Goal: Task Accomplishment & Management: Manage account settings

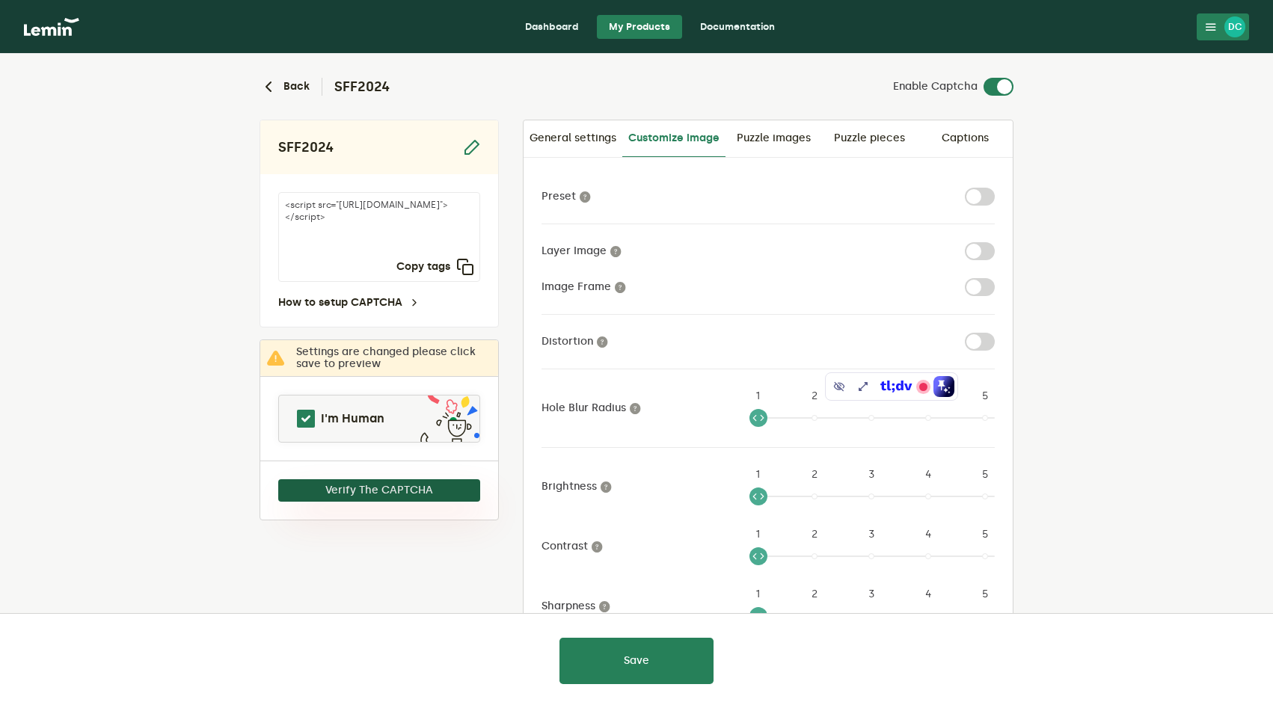
click at [350, 494] on button "Verify The CAPTCHA" at bounding box center [379, 490] width 202 height 22
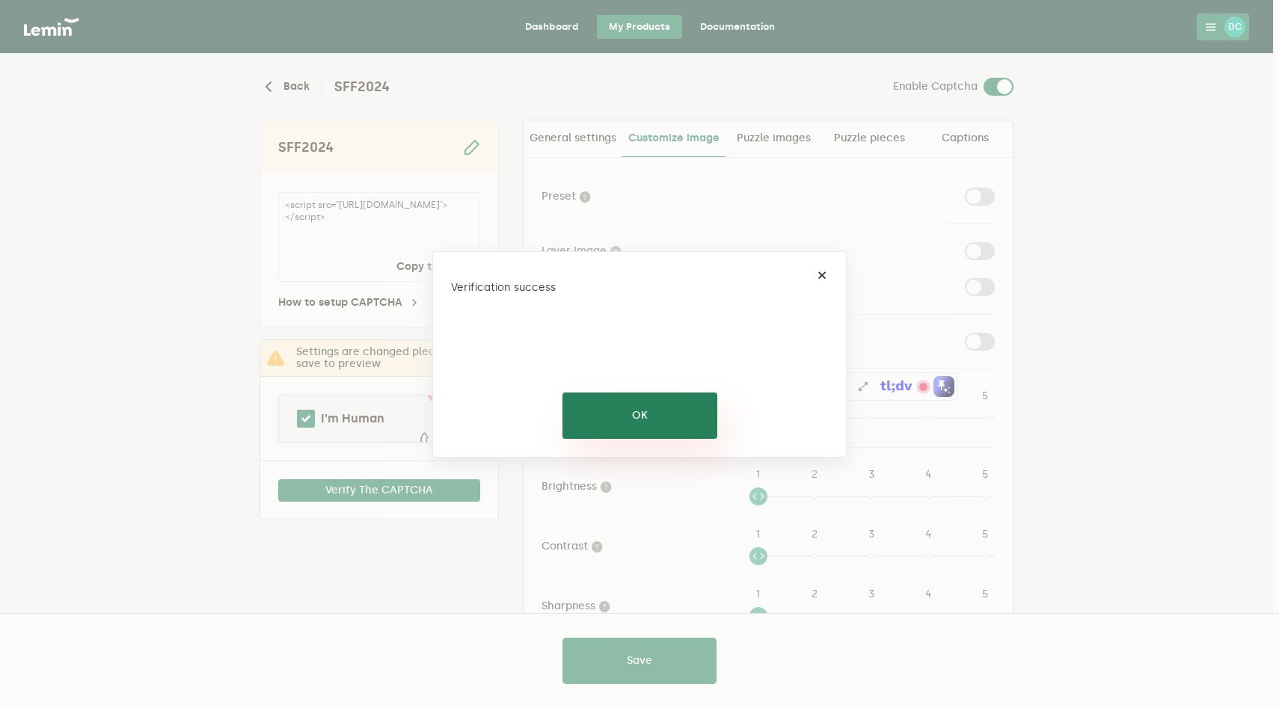
click at [604, 424] on button "OK" at bounding box center [639, 416] width 155 height 46
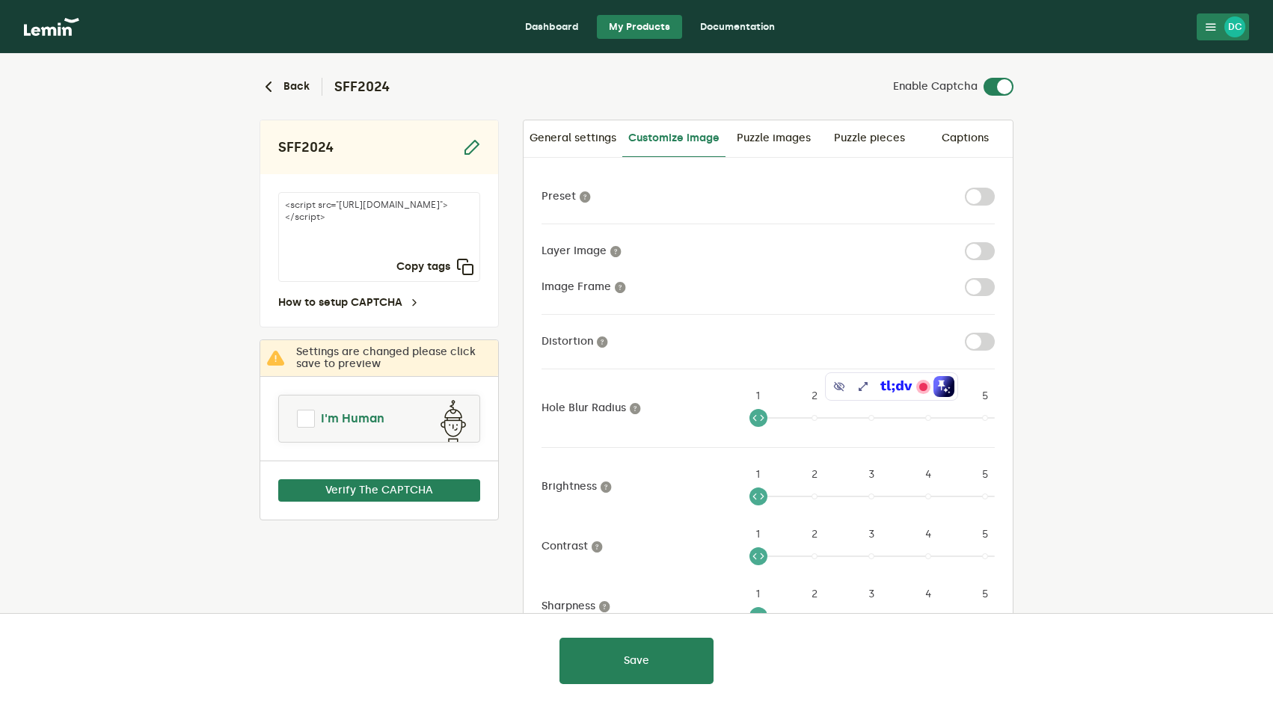
click at [381, 411] on span "I'm Human" at bounding box center [353, 419] width 64 height 18
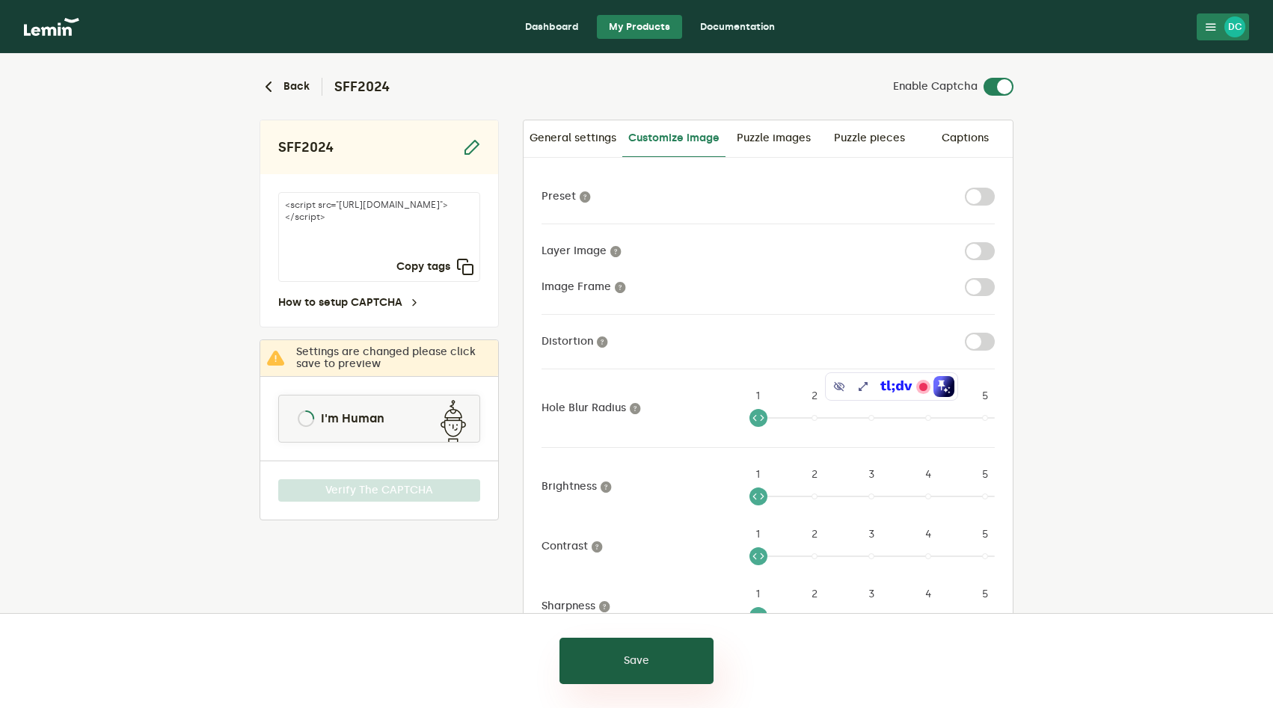
click at [660, 651] on button "Save" at bounding box center [636, 661] width 154 height 46
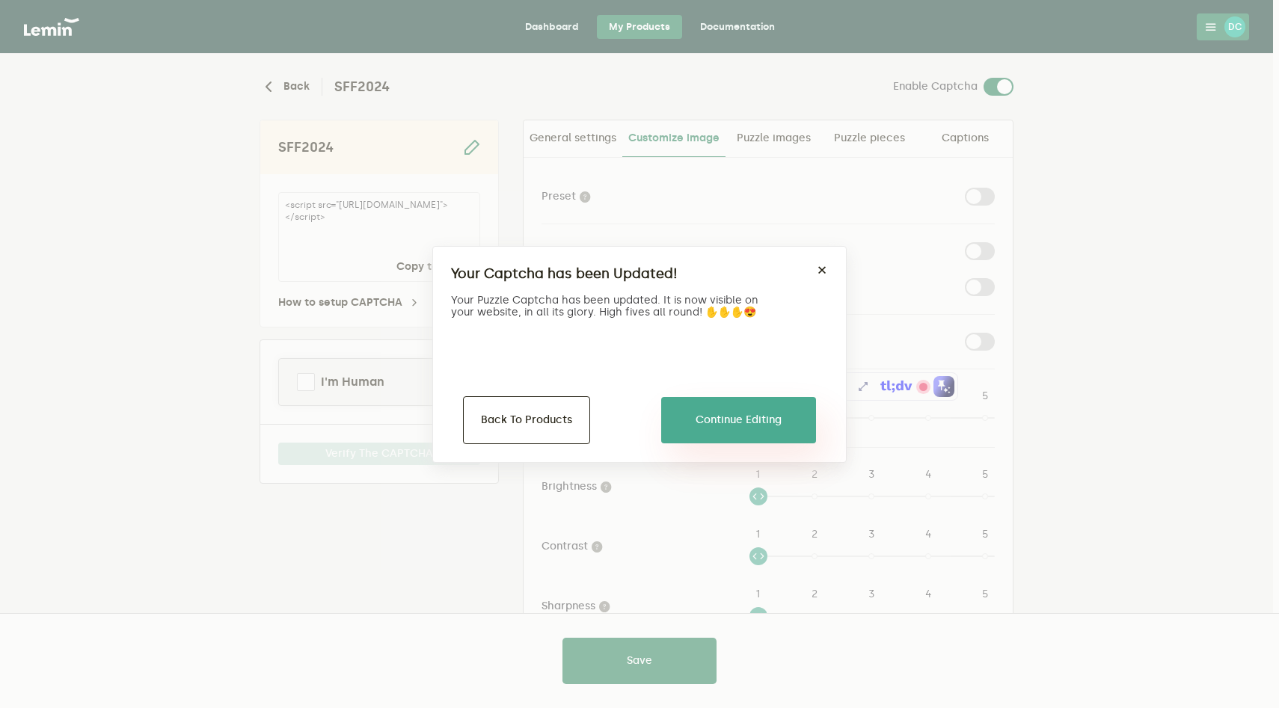
click at [704, 427] on button "Continue Editing" at bounding box center [738, 420] width 155 height 46
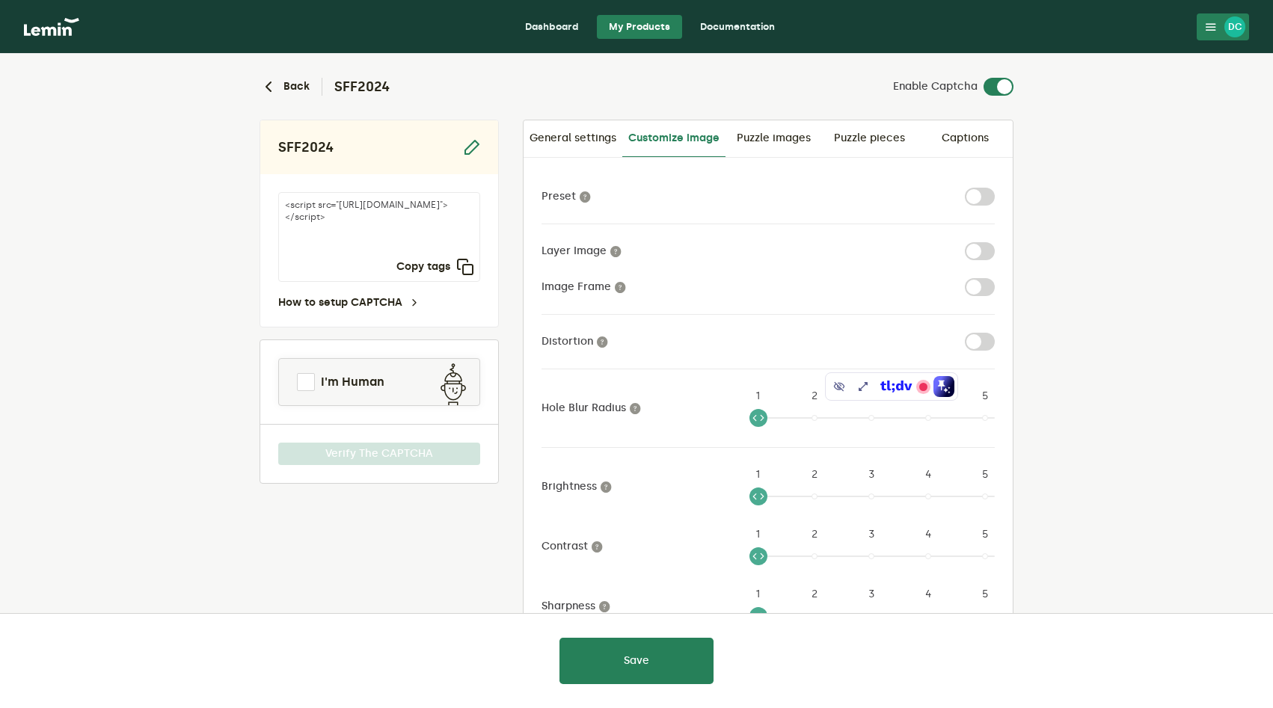
click at [332, 390] on span "I'm Human" at bounding box center [353, 382] width 64 height 18
click at [544, 228] on div "Preset Layer Image Image Frame Distortion Hole Blur Radius 1 1 2 3 4 5 Brightne…" at bounding box center [767, 438] width 453 height 500
click at [559, 141] on link "General settings" at bounding box center [572, 138] width 99 height 36
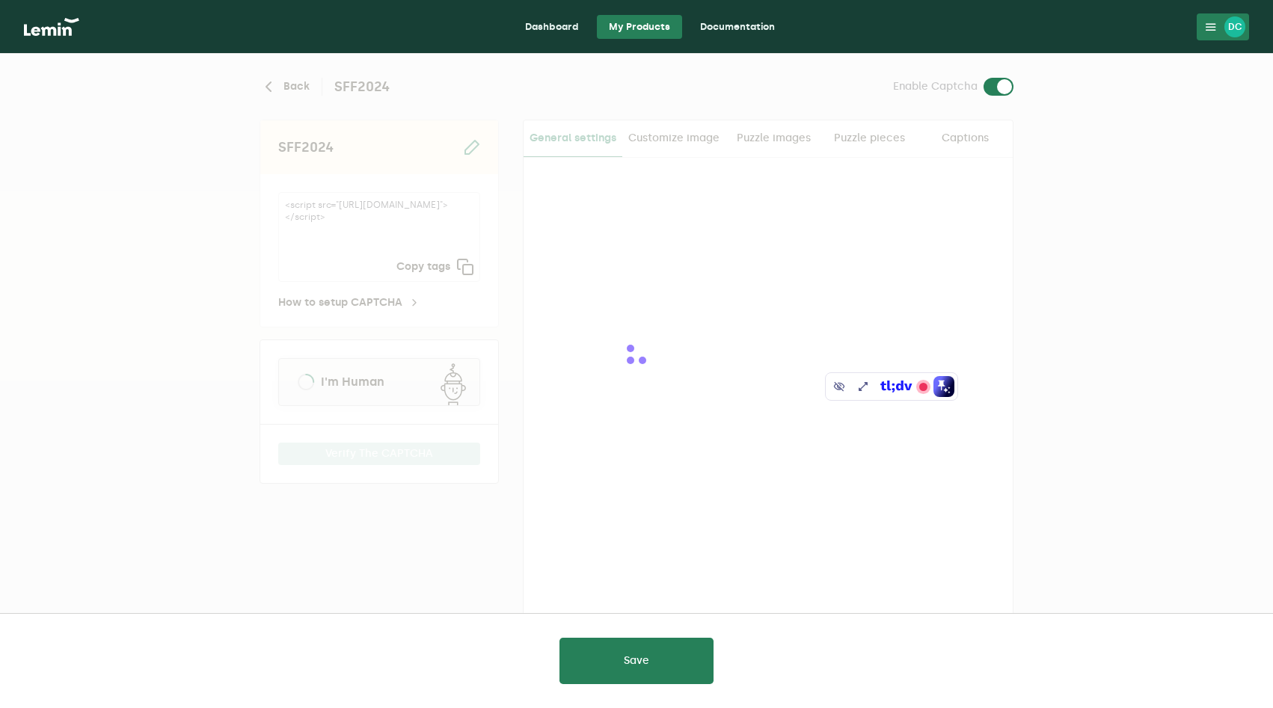
type input "white"
checkbox input "true"
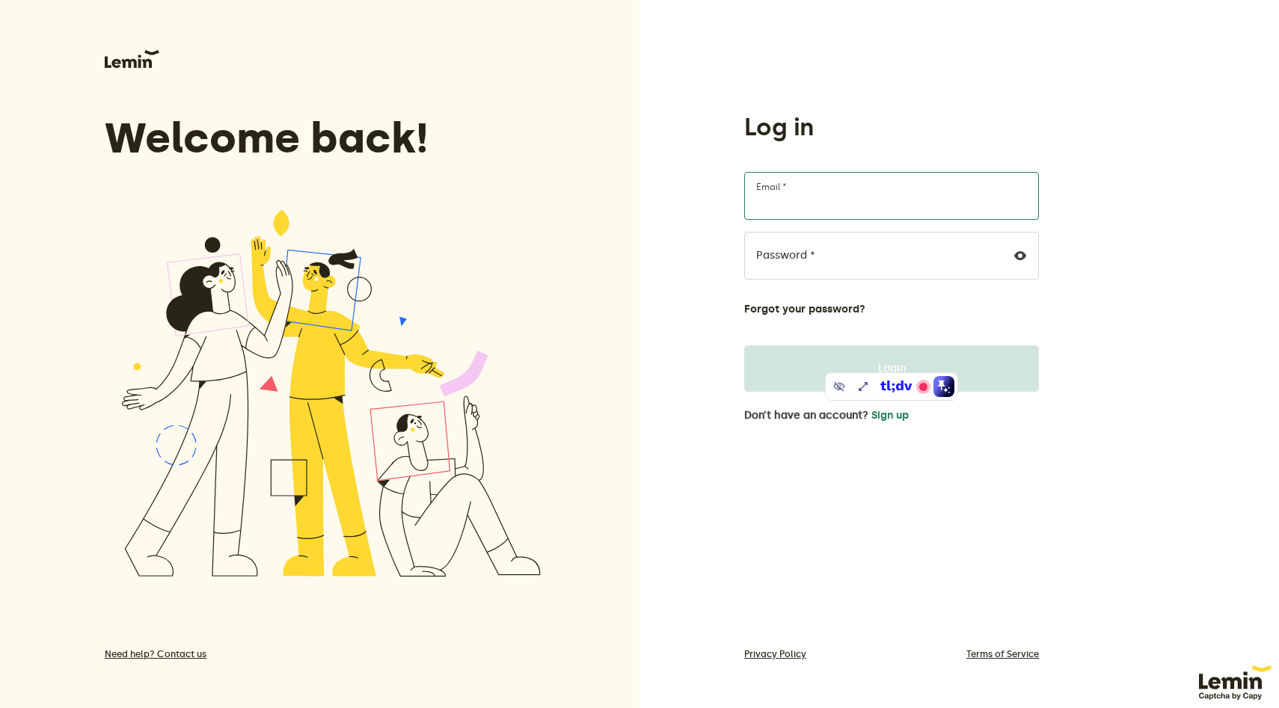
click at [810, 203] on input "Email *" at bounding box center [891, 196] width 295 height 48
type input "[PERSON_NAME][EMAIL_ADDRESS][DOMAIN_NAME]"
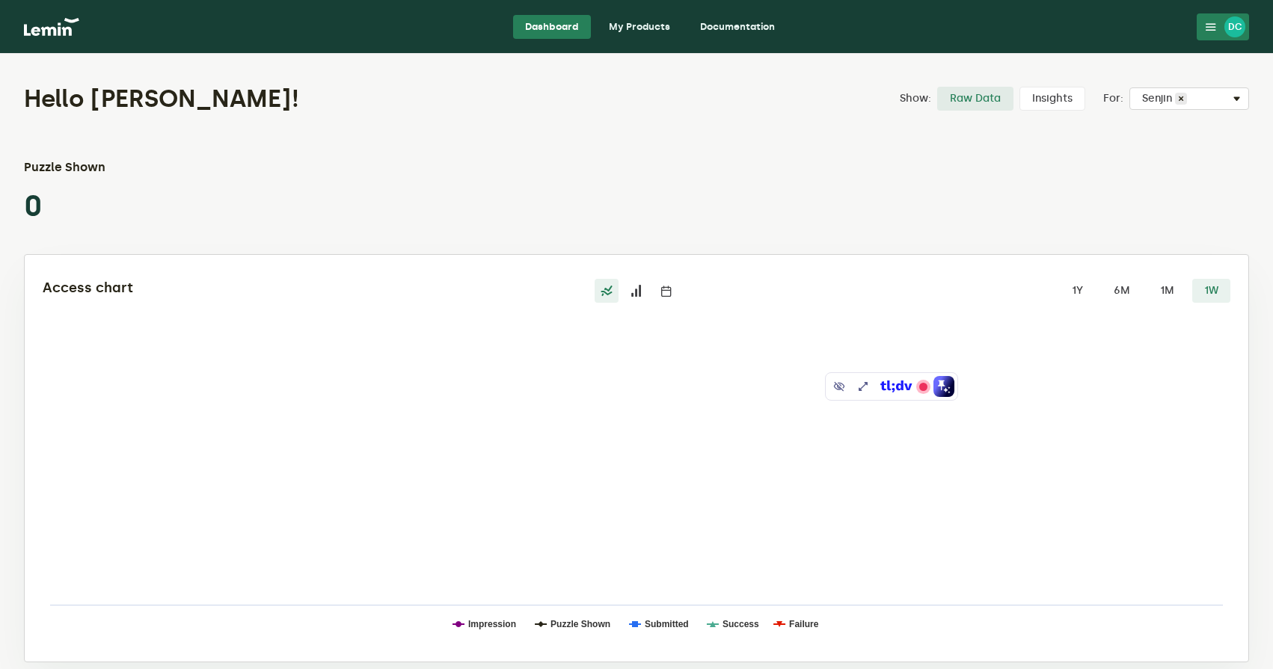
click at [67, 25] on img at bounding box center [51, 27] width 55 height 18
click at [645, 13] on nav "Dashboard My Products Documentation DC DC [PERSON_NAME] [PERSON_NAME][EMAIL_ADD…" at bounding box center [636, 27] width 1273 height 54
click at [645, 24] on link "My Products" at bounding box center [639, 27] width 85 height 24
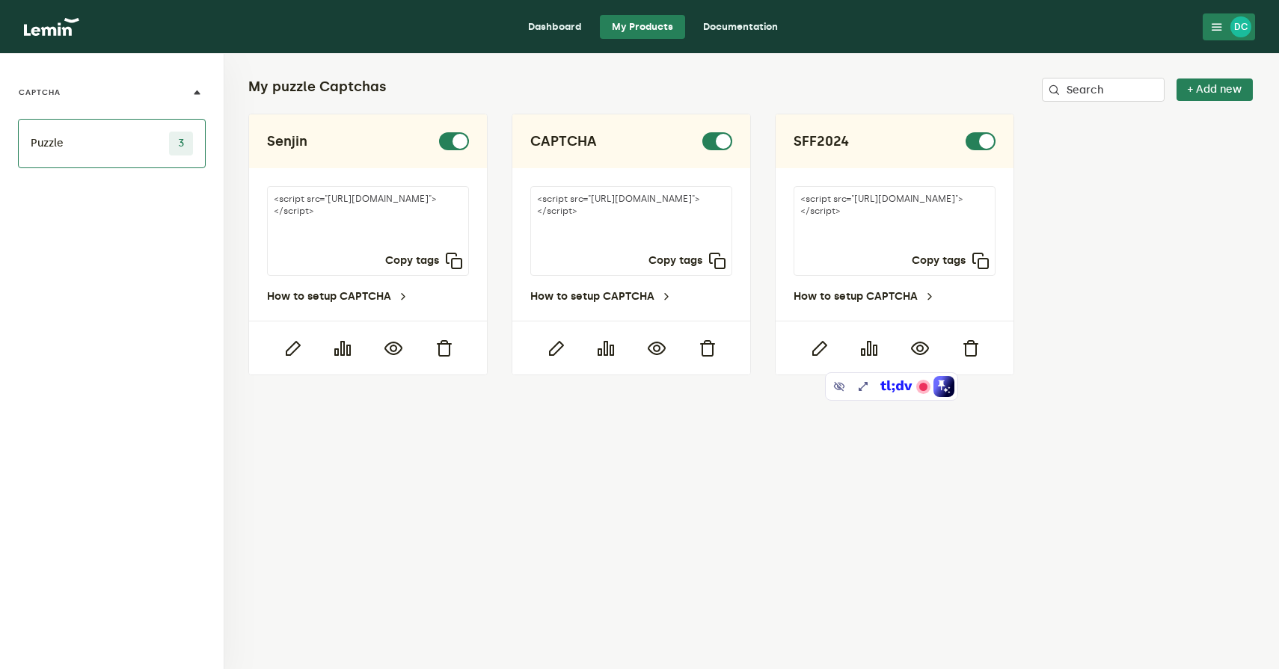
click at [1234, 21] on div "DC" at bounding box center [1240, 26] width 21 height 21
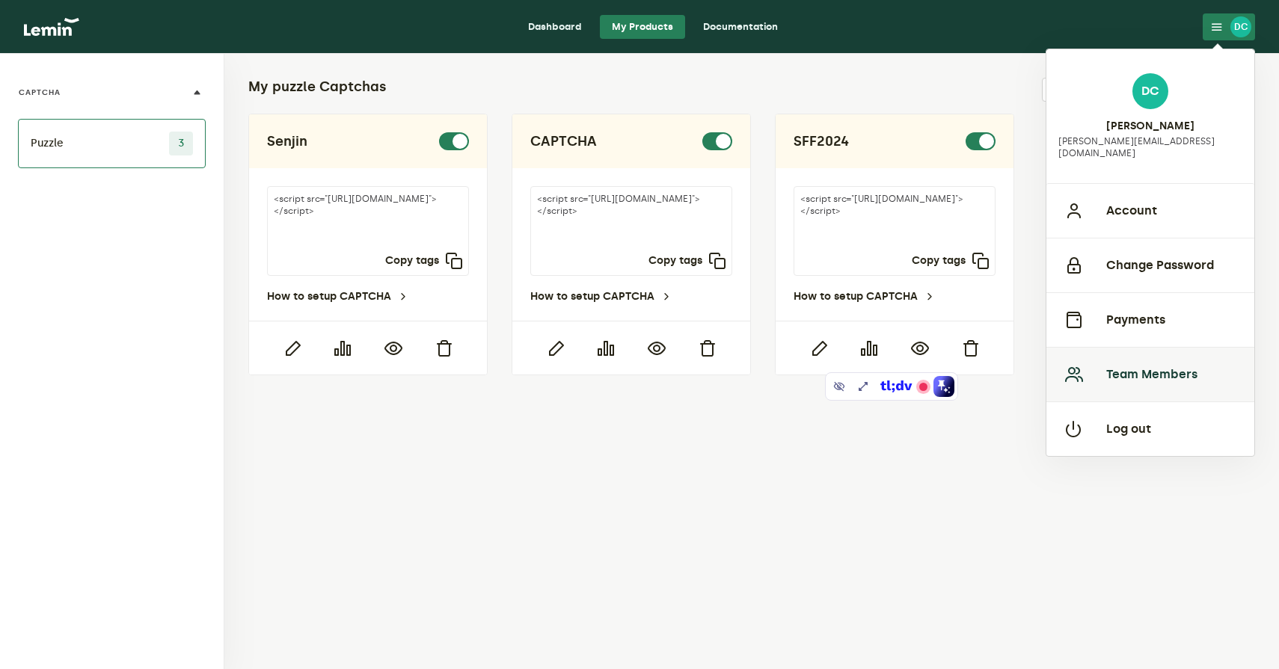
click at [1156, 369] on button "Team Members" at bounding box center [1150, 374] width 208 height 55
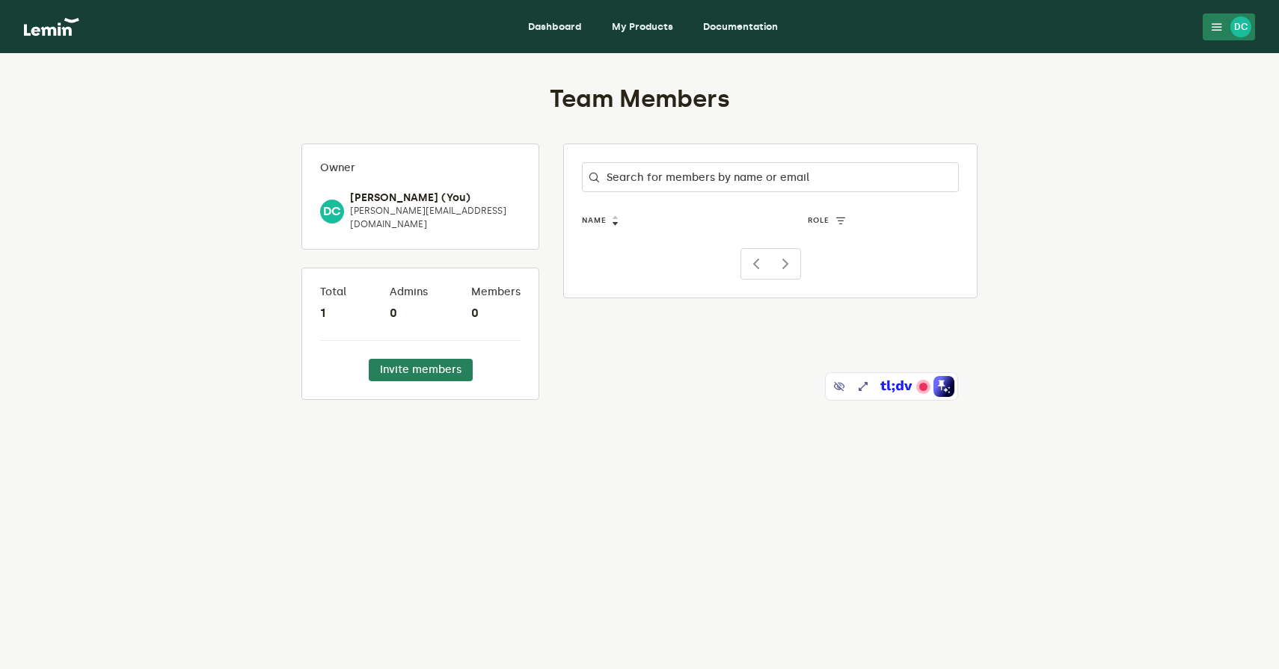
click at [771, 260] on li at bounding box center [785, 264] width 29 height 30
click at [741, 265] on li at bounding box center [756, 264] width 30 height 30
click at [405, 359] on button "Invite members" at bounding box center [421, 370] width 104 height 22
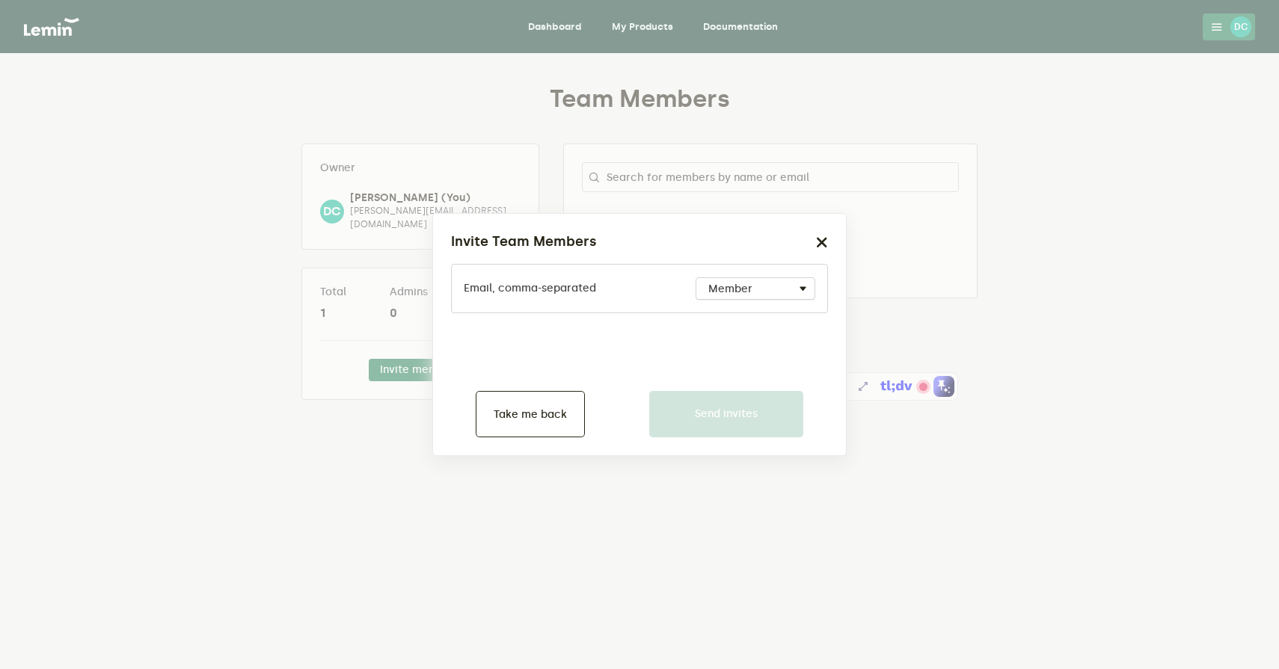
click at [749, 291] on div "× Member" at bounding box center [755, 289] width 118 height 18
click at [630, 357] on div "Email, comma-separated × Member × Member Admin" at bounding box center [639, 321] width 413 height 139
drag, startPoint x: 822, startPoint y: 244, endPoint x: 733, endPoint y: 282, distance: 96.8
click at [733, 282] on form "Invite Team Members Email, comma-separated × Member × Take me back Send invites" at bounding box center [639, 335] width 413 height 242
click at [534, 405] on button "Take me back" at bounding box center [530, 414] width 109 height 46
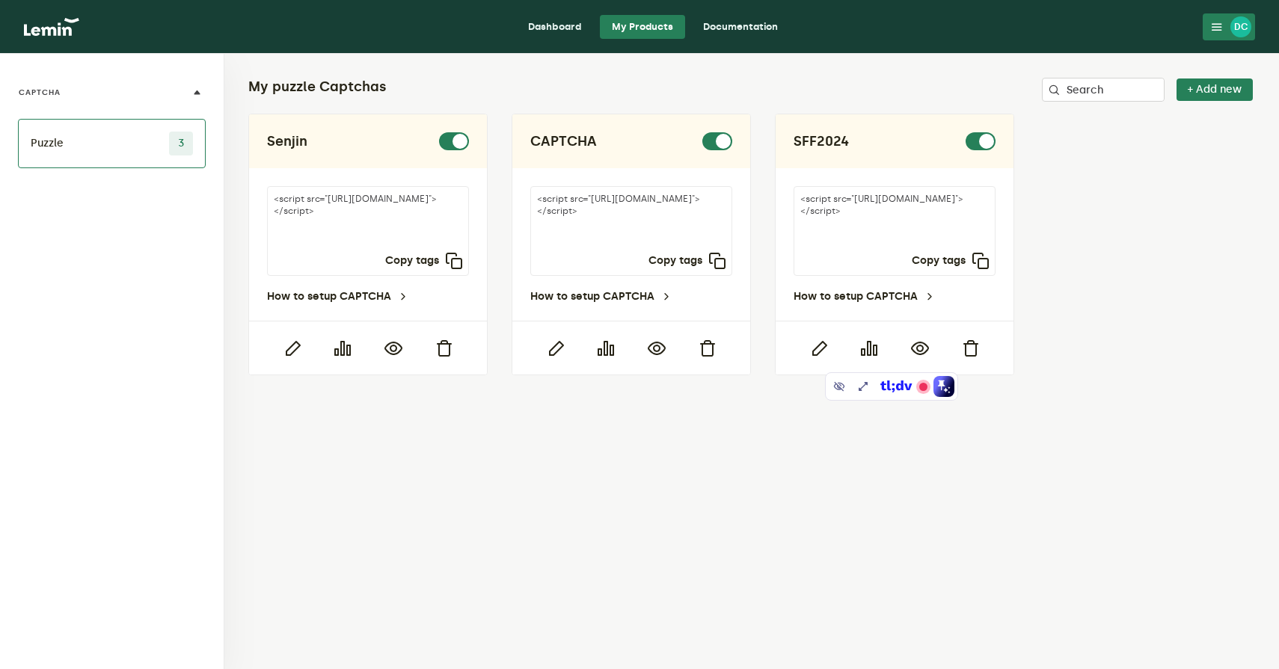
click at [1241, 22] on div "DC" at bounding box center [1240, 26] width 21 height 21
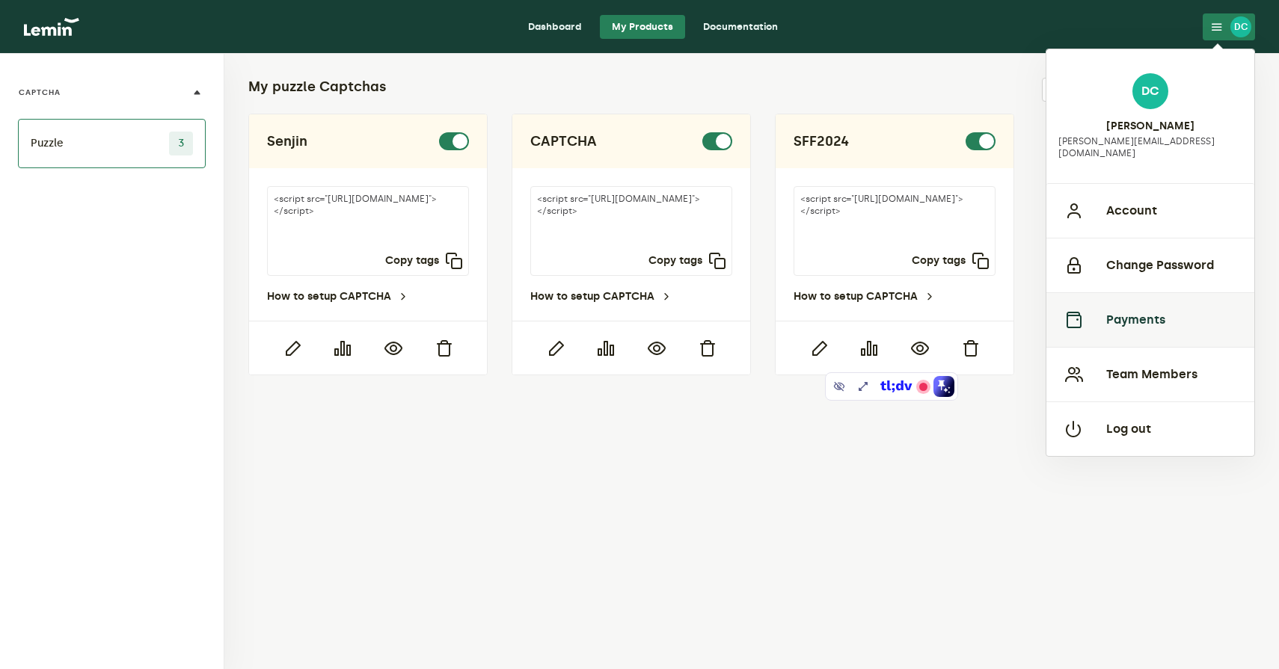
click at [1167, 310] on button "Payments" at bounding box center [1150, 319] width 208 height 55
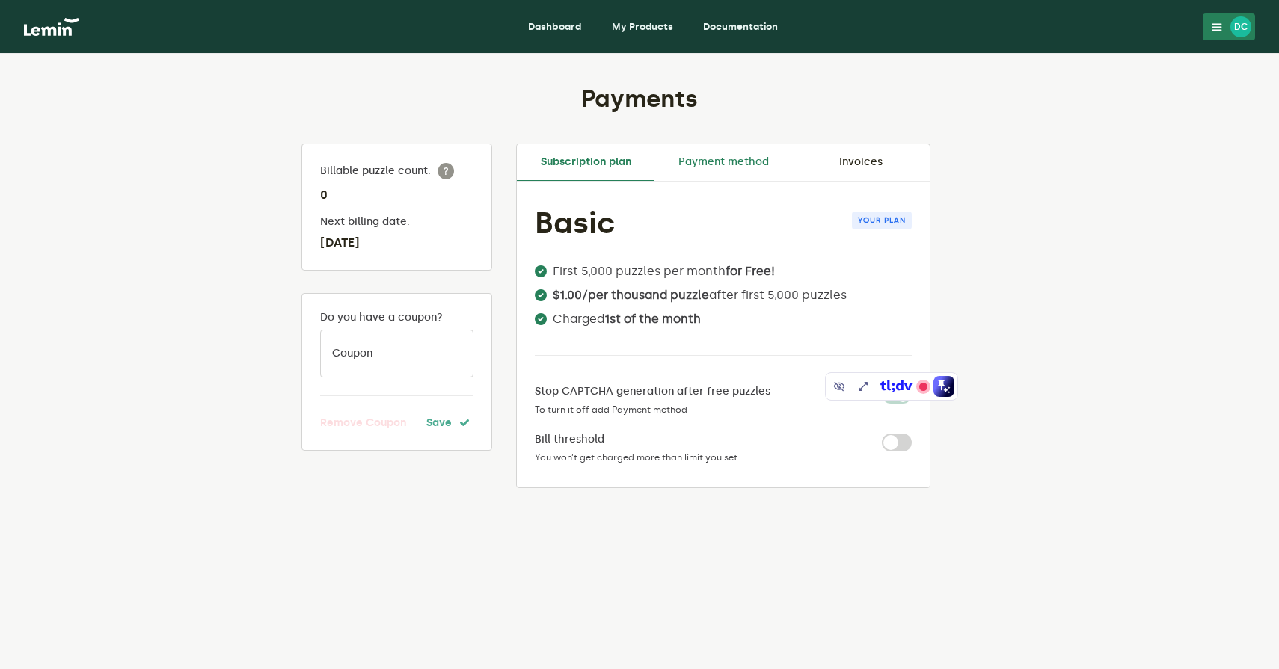
click at [717, 168] on link "Payment method" at bounding box center [723, 162] width 138 height 36
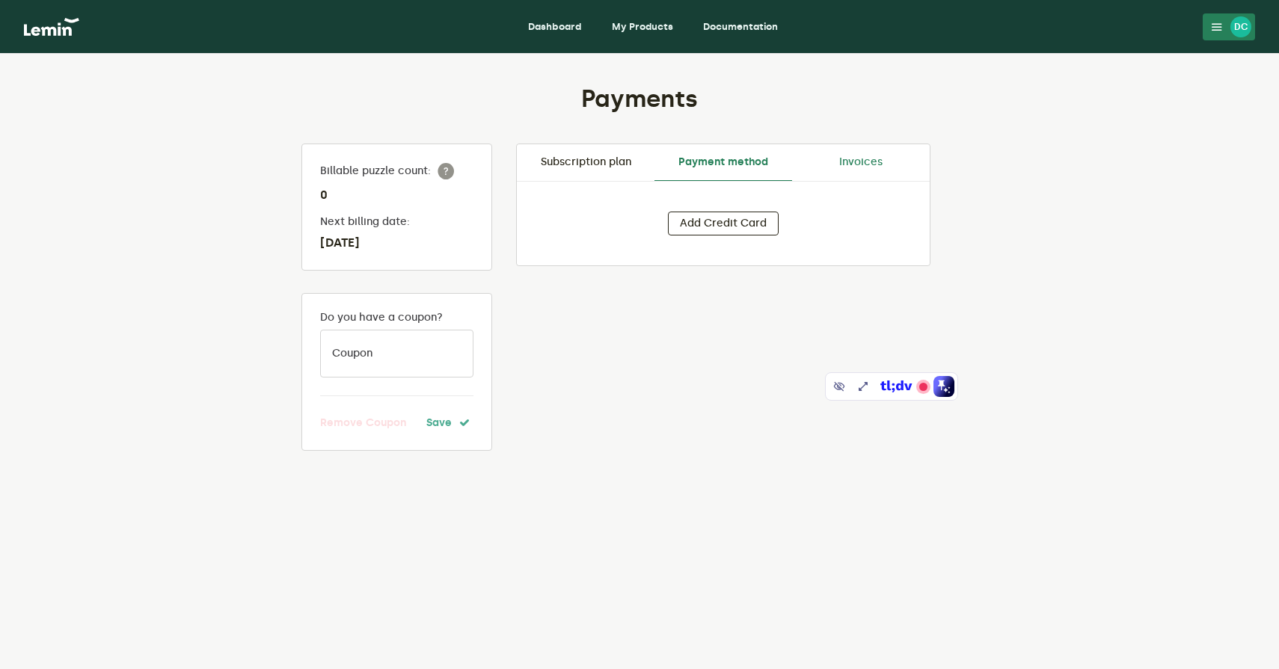
click at [864, 168] on link "Invoices" at bounding box center [861, 162] width 138 height 36
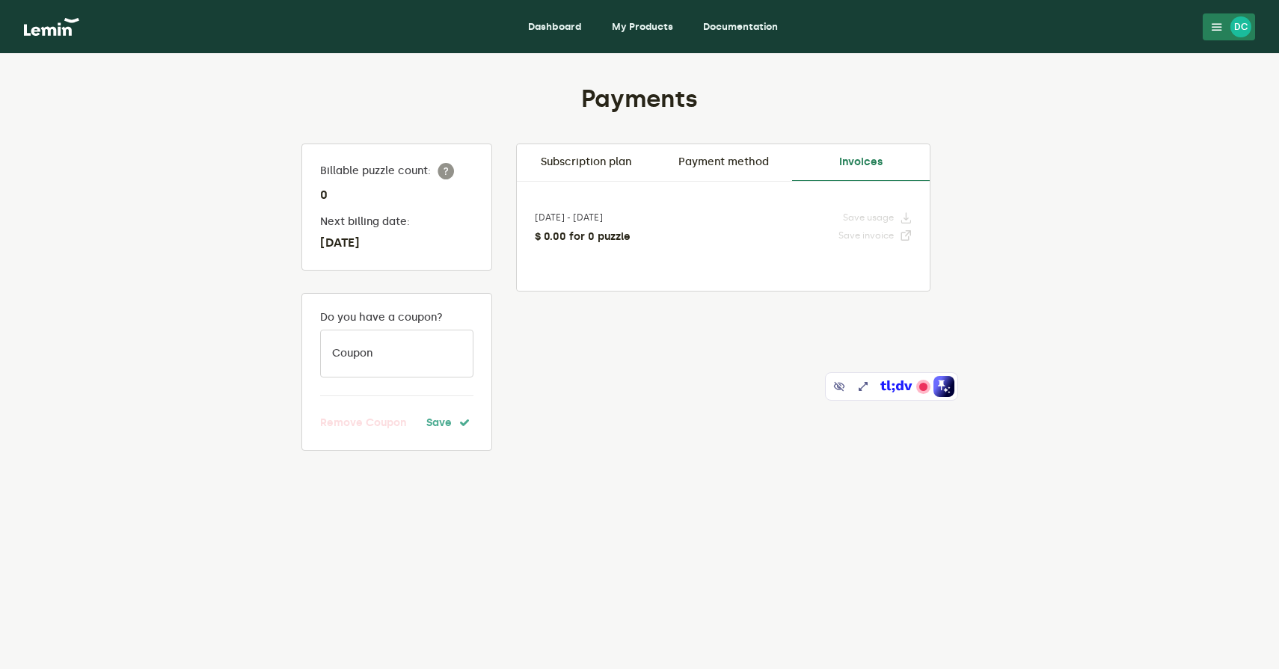
click at [718, 224] on div "September 1, 2025 - September 30, 2025 $ 0.00 for 0 puzzle Save usage Save invo…" at bounding box center [723, 227] width 377 height 31
click at [713, 162] on link "Payment method" at bounding box center [723, 162] width 138 height 36
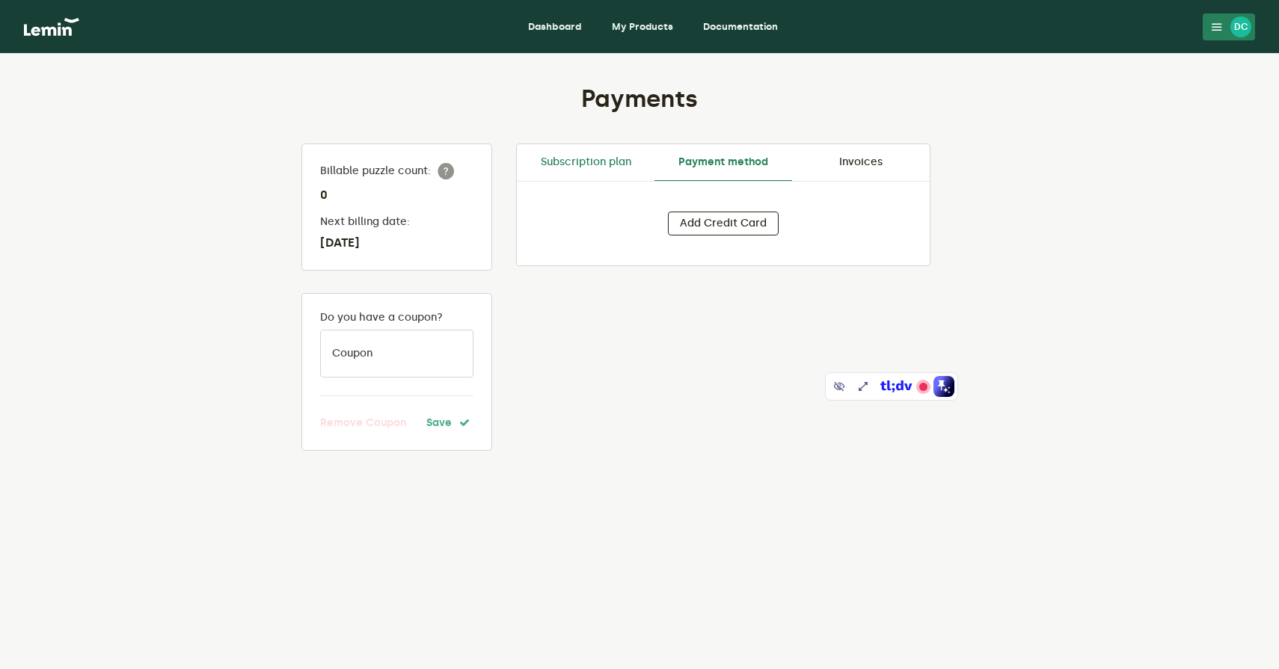
click at [583, 162] on link "Subscription plan" at bounding box center [586, 162] width 138 height 36
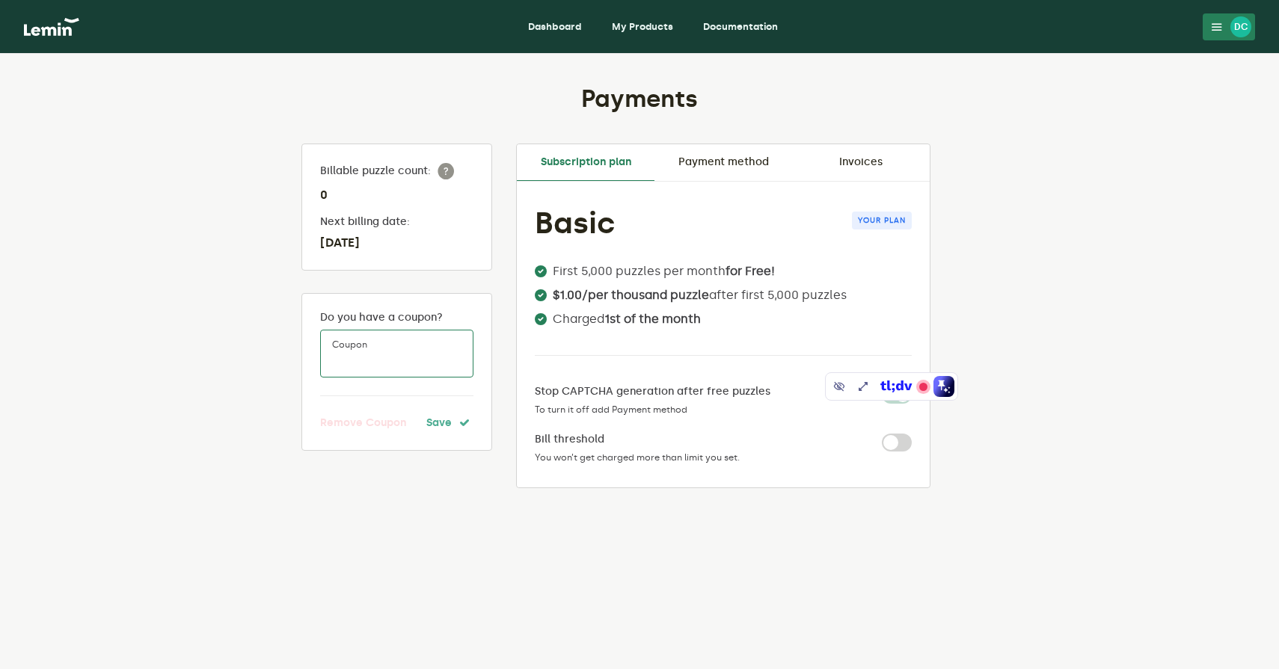
click at [398, 353] on input "Coupon" at bounding box center [396, 354] width 153 height 48
click at [363, 503] on div "Payments Billable puzzle count: 0 Next billing date: October 1, 2025 Do you hav…" at bounding box center [639, 320] width 700 height 533
click at [377, 434] on div "Do you have a coupon? Coupon Remove Coupon Save" at bounding box center [396, 372] width 189 height 156
click at [362, 376] on input "Coupon" at bounding box center [396, 354] width 153 height 48
click at [251, 375] on div "Payments Billable puzzle count: 0 Next billing date: October 1, 2025 Do you hav…" at bounding box center [639, 361] width 1279 height 615
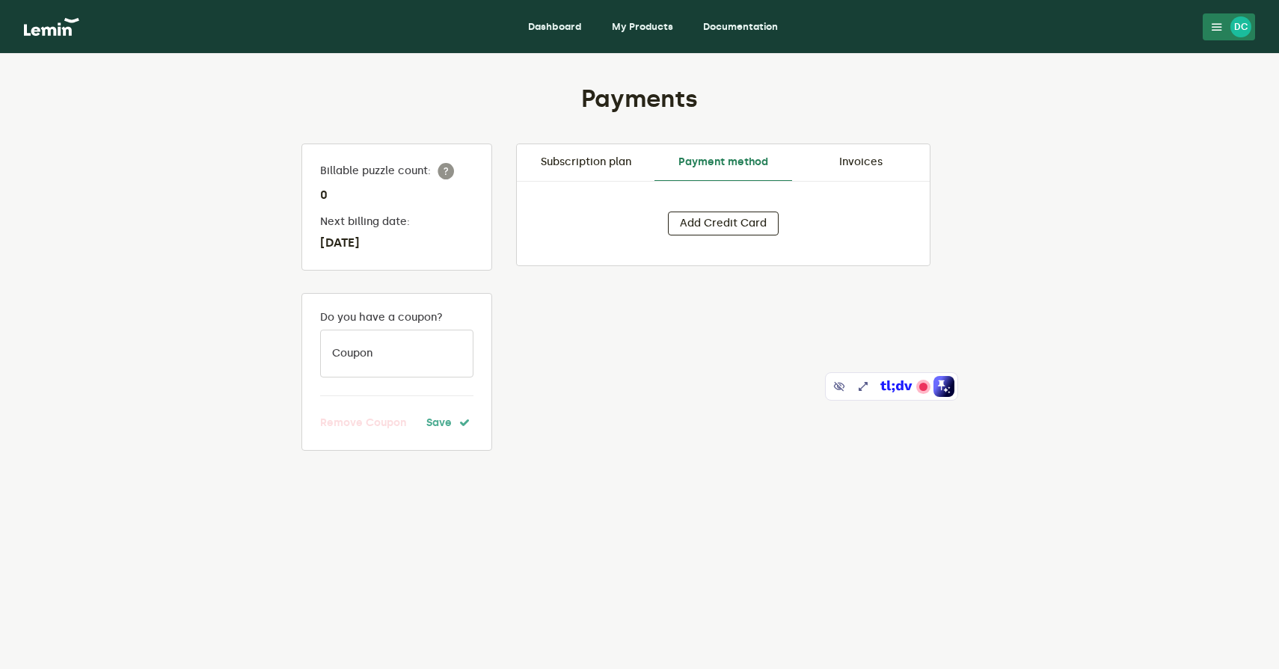
click at [46, 32] on img at bounding box center [51, 27] width 55 height 18
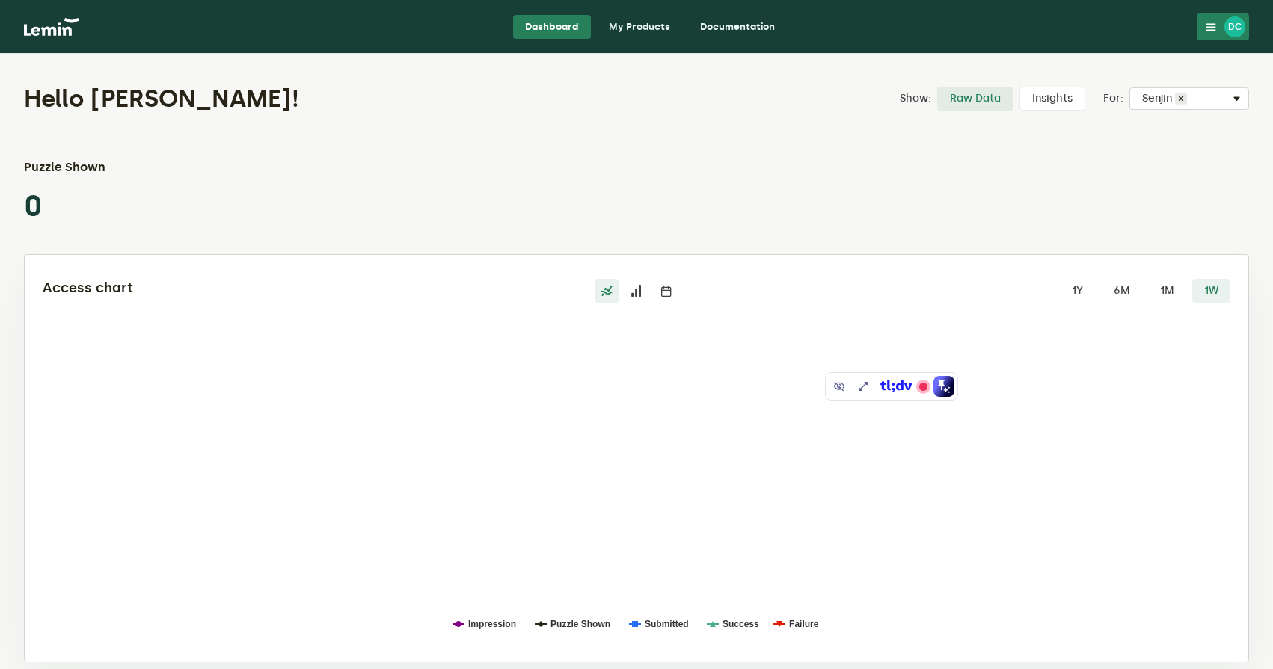
click at [1220, 28] on button "DC" at bounding box center [1222, 26] width 52 height 27
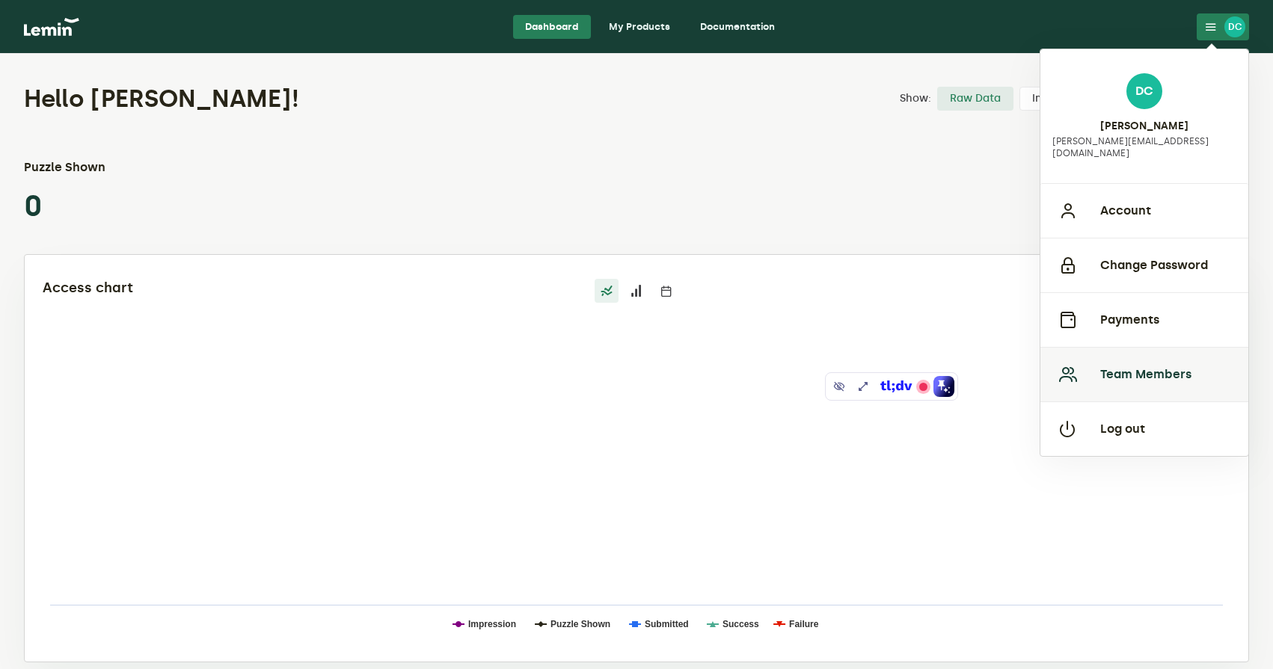
click at [1149, 355] on button "Team Members" at bounding box center [1144, 374] width 208 height 55
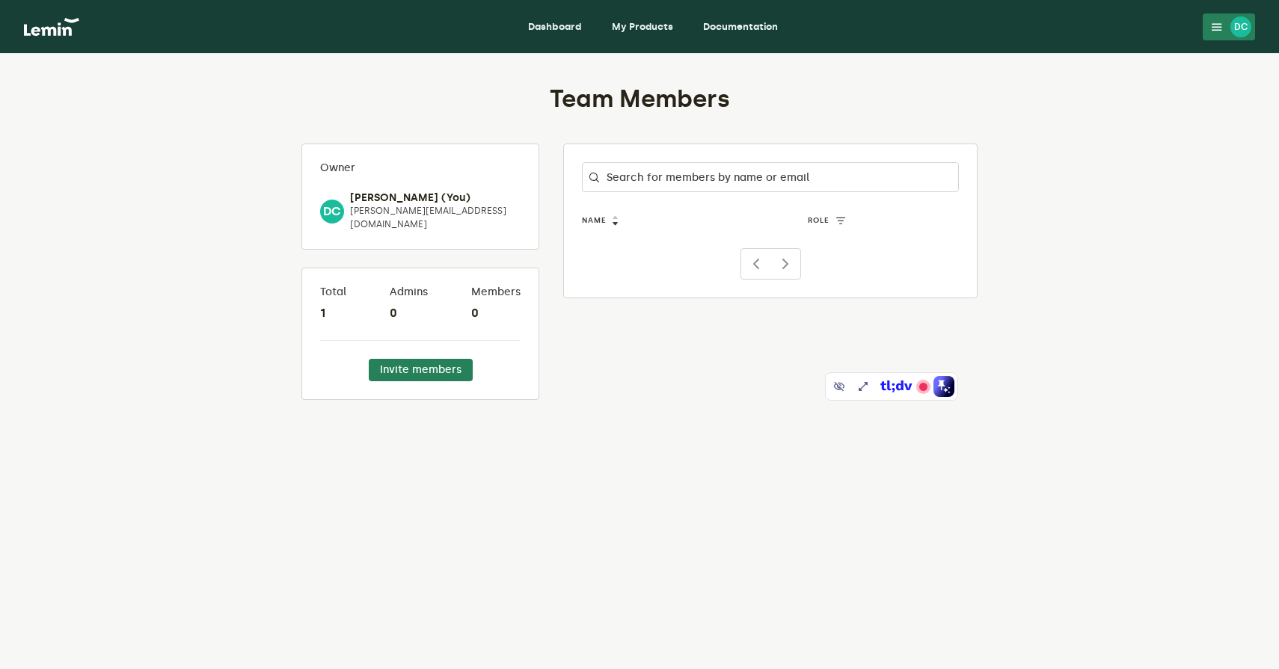
click at [1227, 24] on button "DC" at bounding box center [1228, 26] width 52 height 27
